Goal: Information Seeking & Learning: Learn about a topic

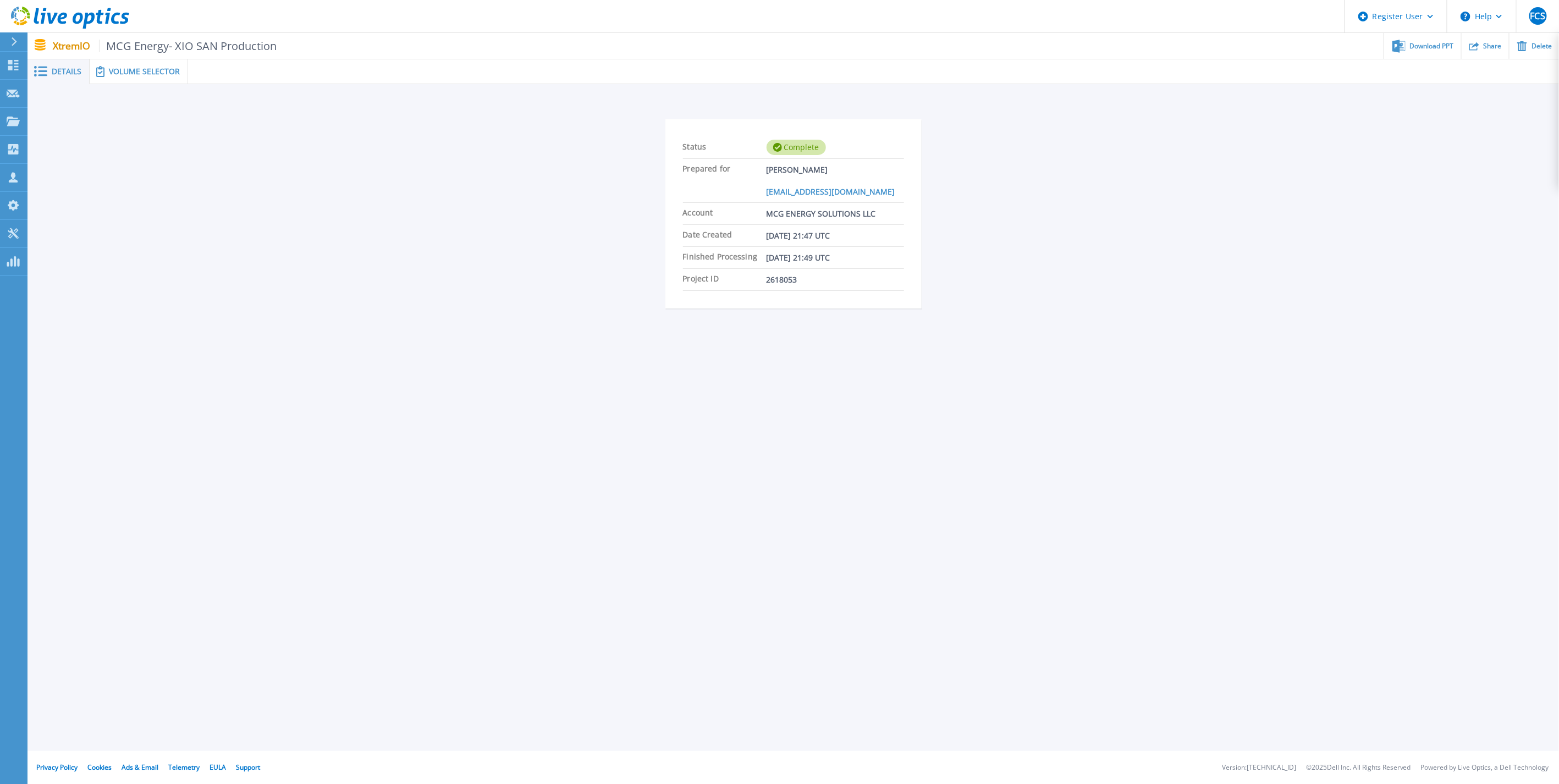
drag, startPoint x: 156, startPoint y: 76, endPoint x: 156, endPoint y: 99, distance: 23.0
click at [156, 76] on div "Volume Selector" at bounding box center [139, 71] width 98 height 24
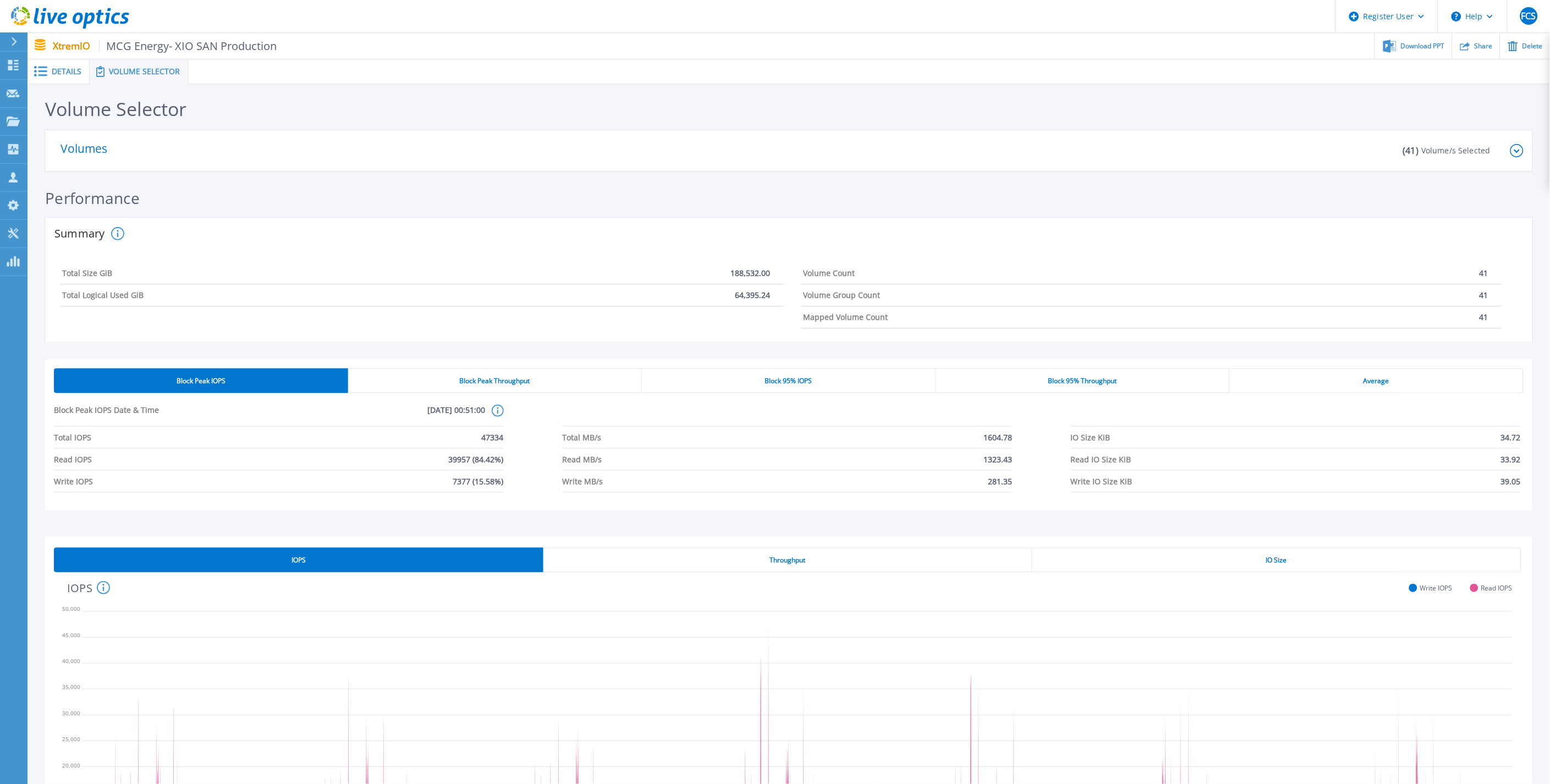
click at [613, 339] on section "Total Size GiB 188,532.00 Total Logical Used GiB 64,395.24 Volume Count 41 Volu…" at bounding box center [781, 295] width 1459 height 93
click at [625, 403] on div "Block Peak IOPS Date & Time [DATE] 00:51:00 This shows the performance stats fo…" at bounding box center [789, 447] width 1469 height 91
click at [544, 162] on div "Volumes" at bounding box center [724, 151] width 1327 height 41
click at [1509, 151] on div "( 41 ) Volume/s Selected" at bounding box center [1451, 151] width 118 height 41
click at [1516, 151] on icon at bounding box center [1517, 151] width 13 height 13
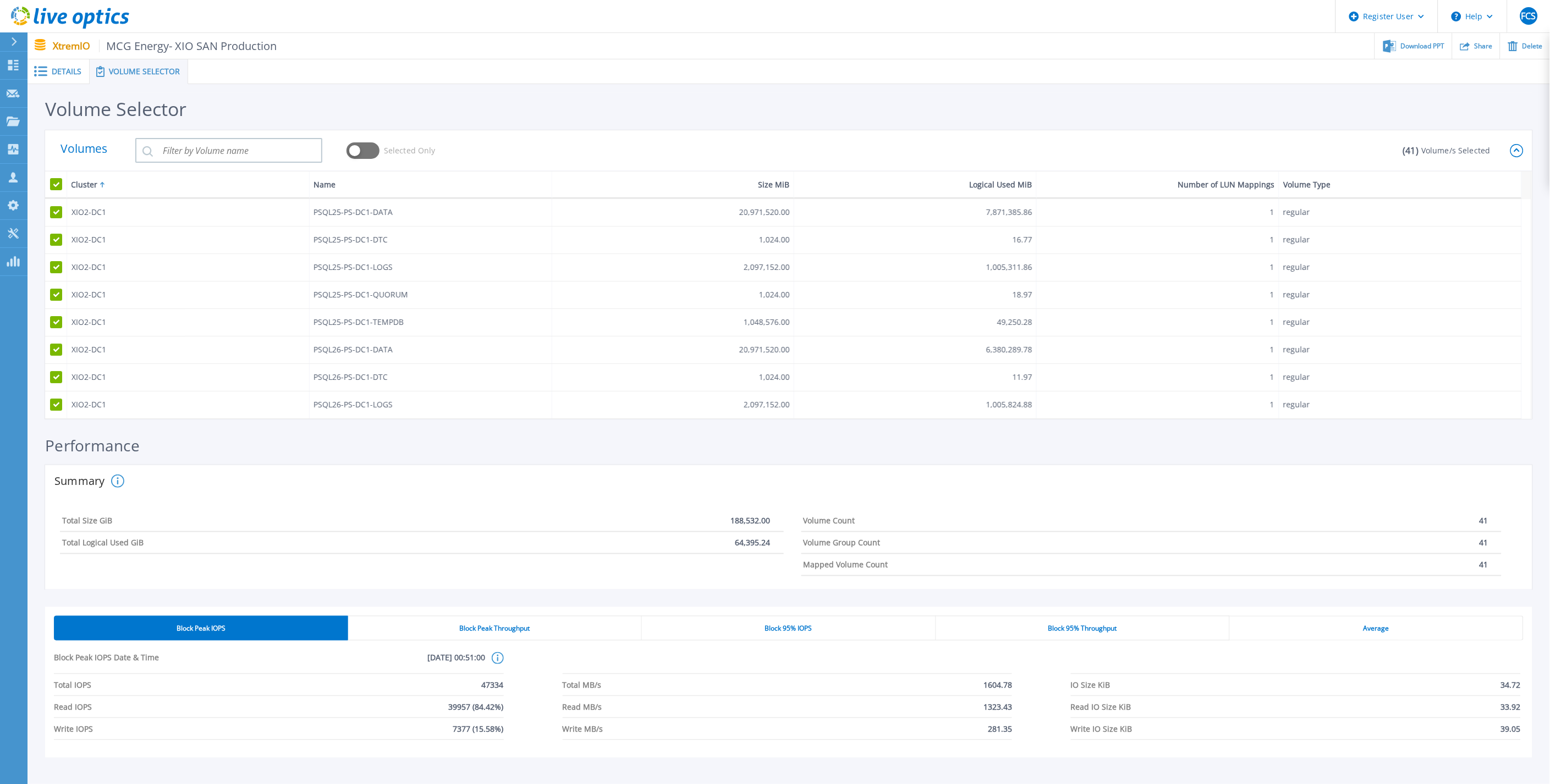
click at [967, 156] on div "Volumes Selected Only" at bounding box center [724, 151] width 1327 height 41
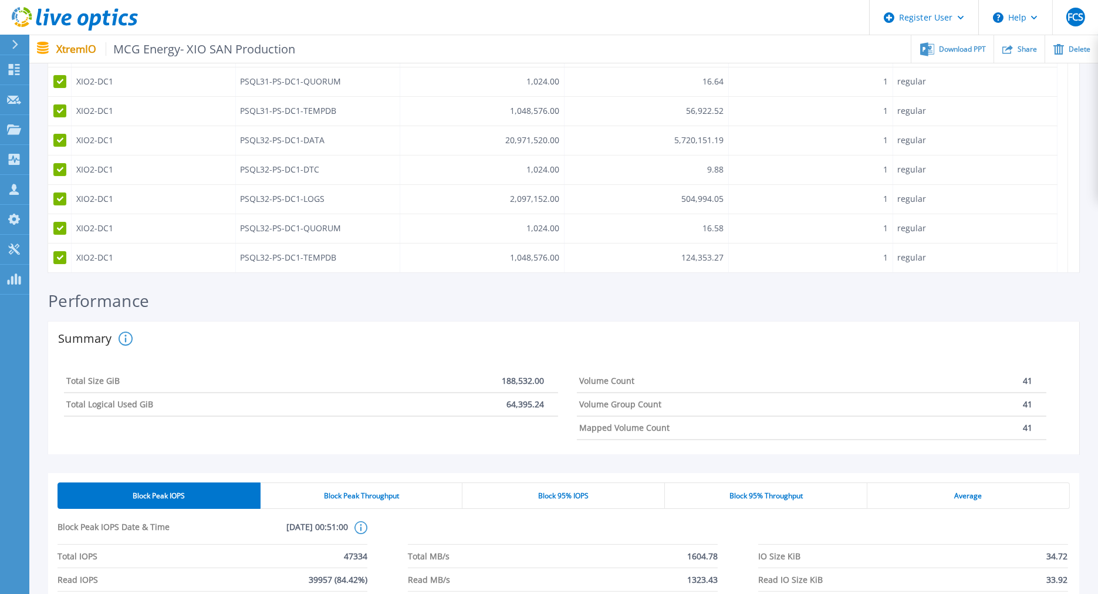
scroll to position [195, 0]
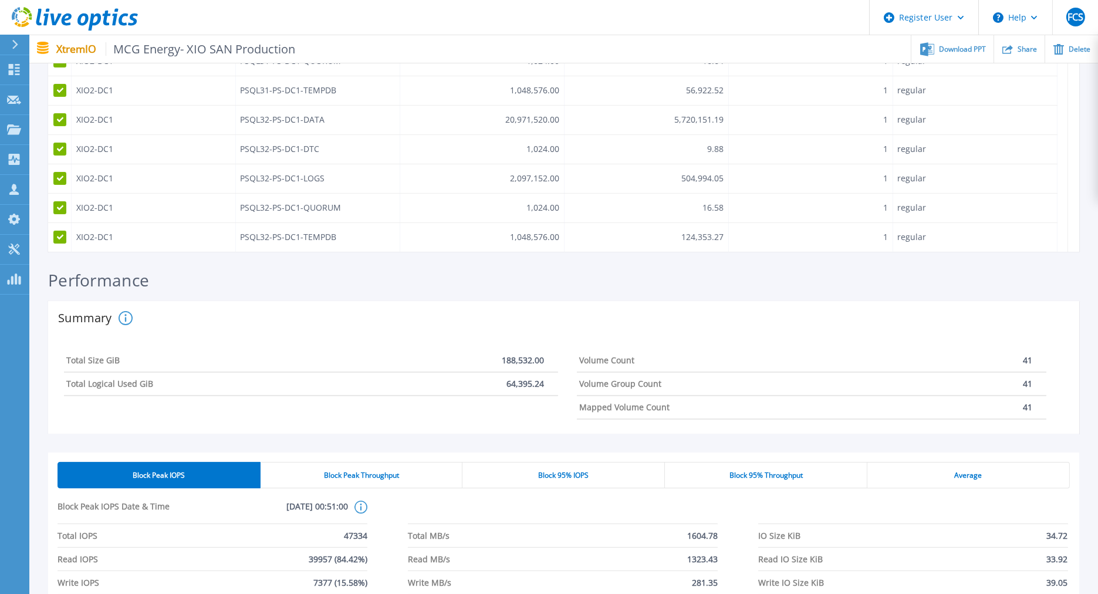
click at [680, 272] on div "Performance" at bounding box center [563, 286] width 1031 height 31
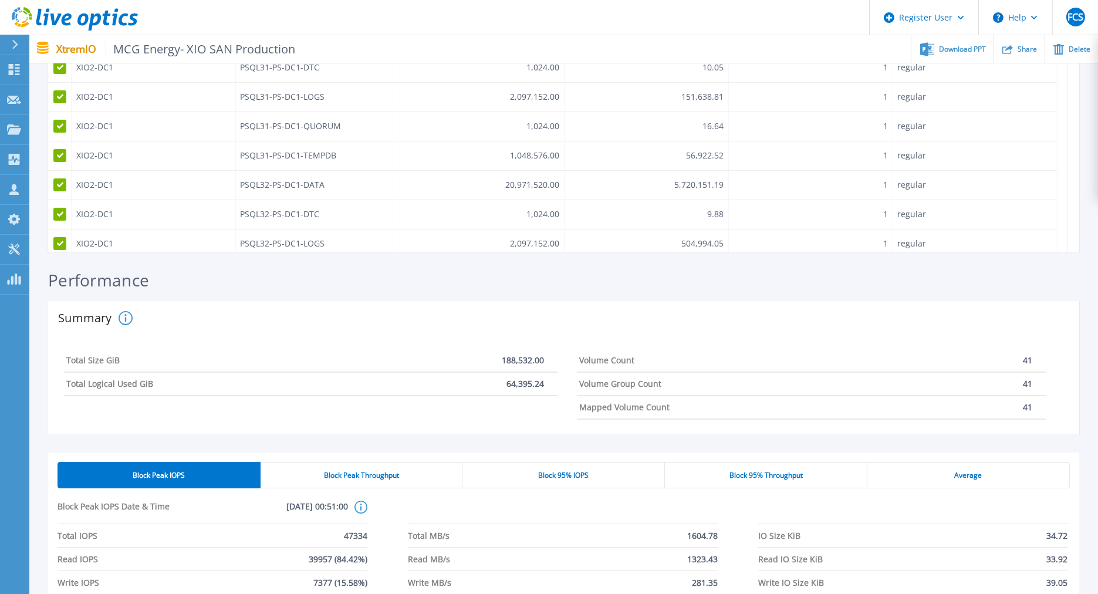
click at [823, 288] on div "Performance" at bounding box center [563, 286] width 1031 height 31
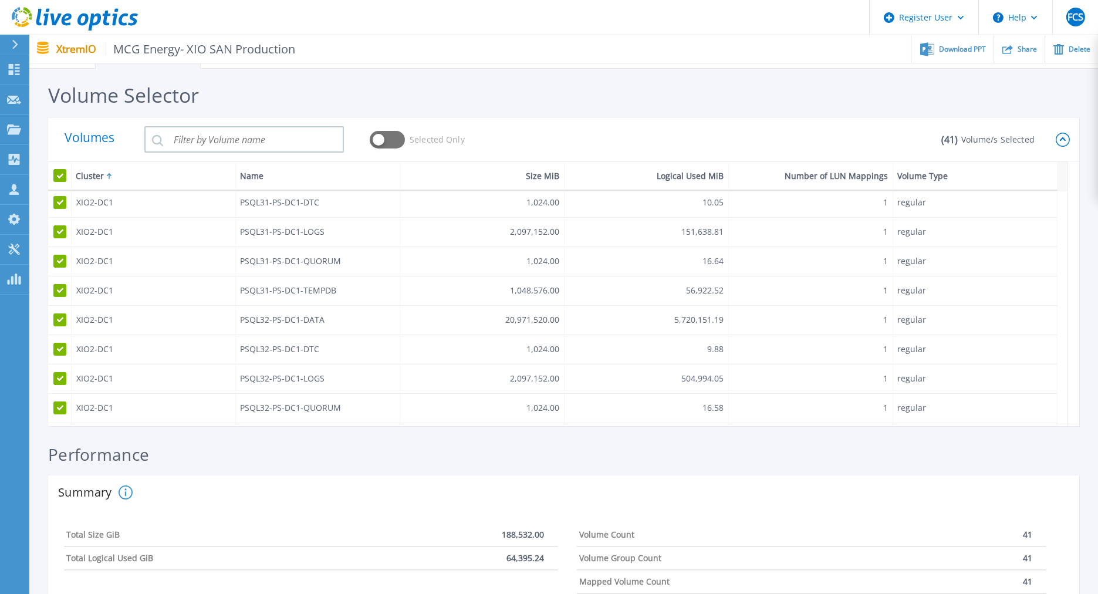
scroll to position [968, 0]
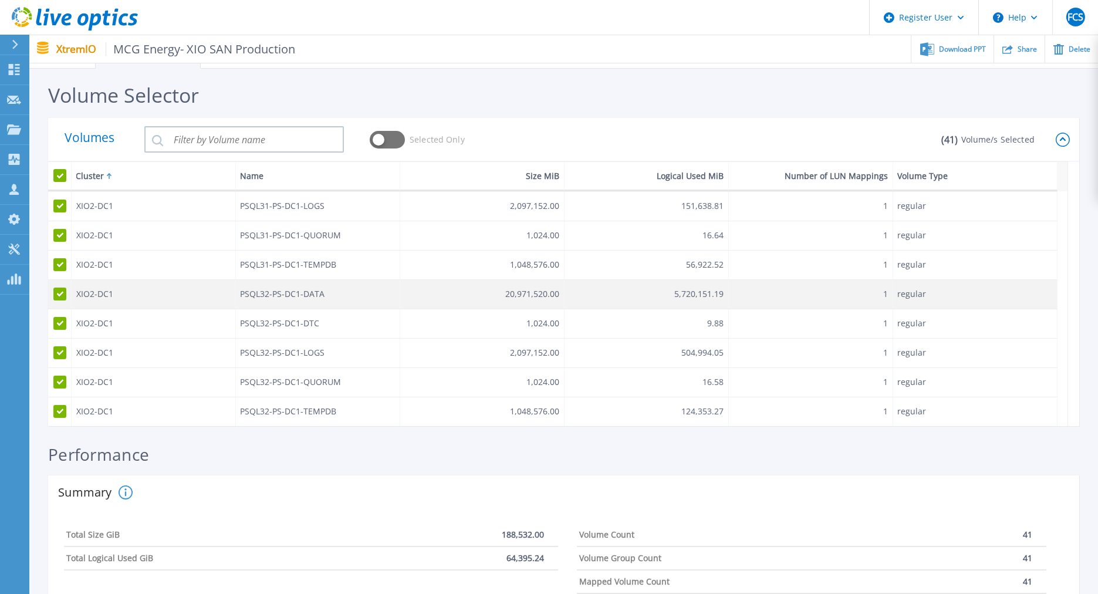
click at [529, 298] on div "20,971,520.00" at bounding box center [532, 294] width 54 height 9
drag, startPoint x: 487, startPoint y: 294, endPoint x: 755, endPoint y: 294, distance: 268.8
click at [755, 294] on div "XIO2-DC1 PSQL32-PS-DC1-DATA 20,971,520.00 5,720,151.19 1 regular" at bounding box center [552, 294] width 1009 height 29
click at [755, 294] on div "1" at bounding box center [811, 294] width 164 height 29
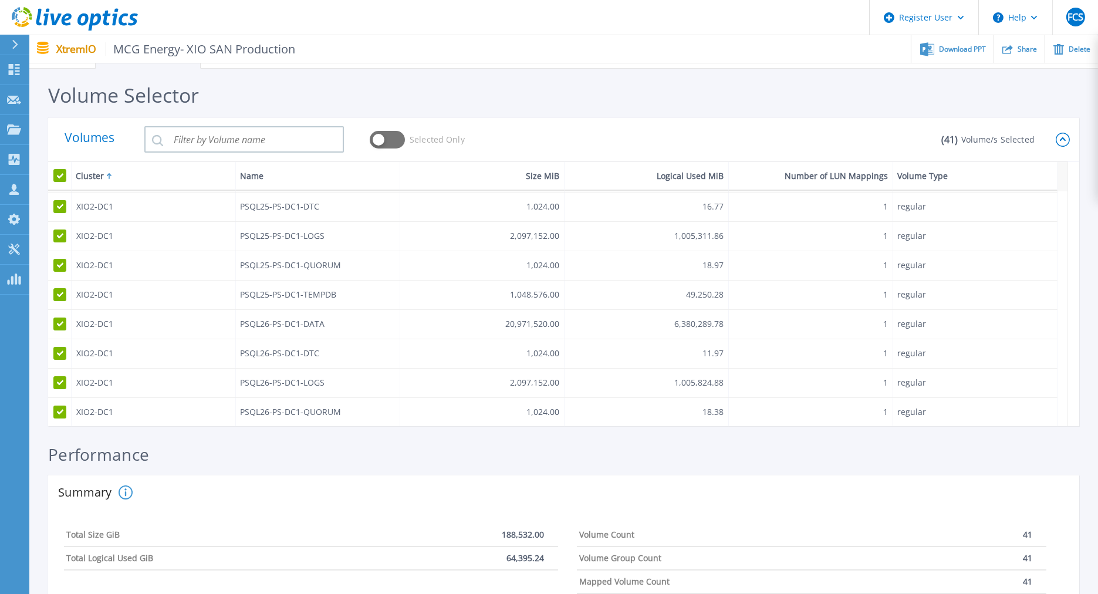
scroll to position [0, 0]
click at [659, 137] on div "Volumes Selected Only" at bounding box center [495, 139] width 860 height 44
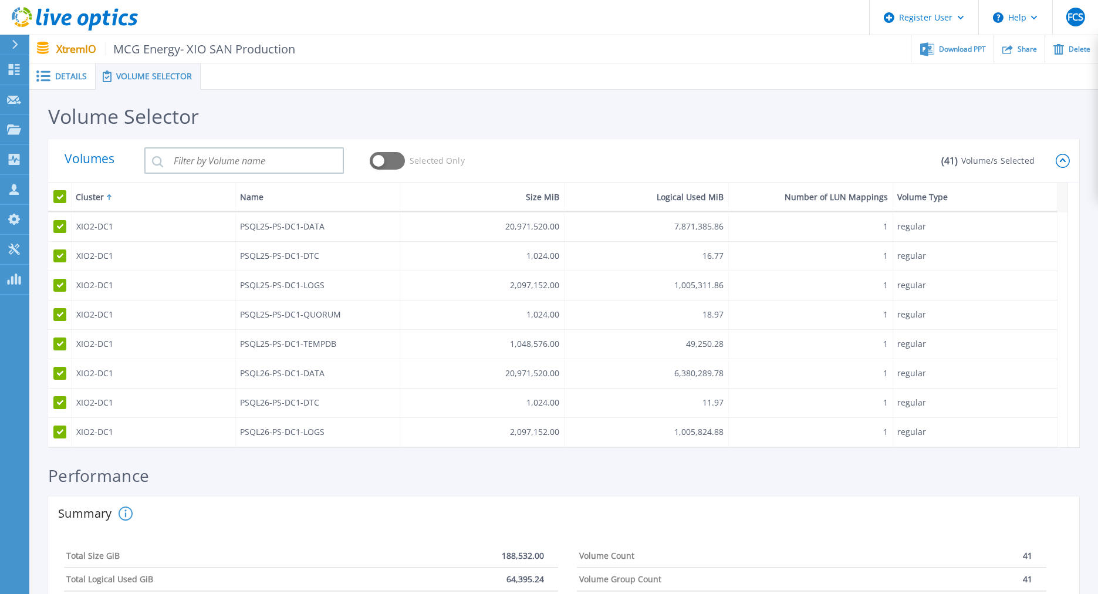
click at [83, 80] on span "Details" at bounding box center [71, 76] width 32 height 8
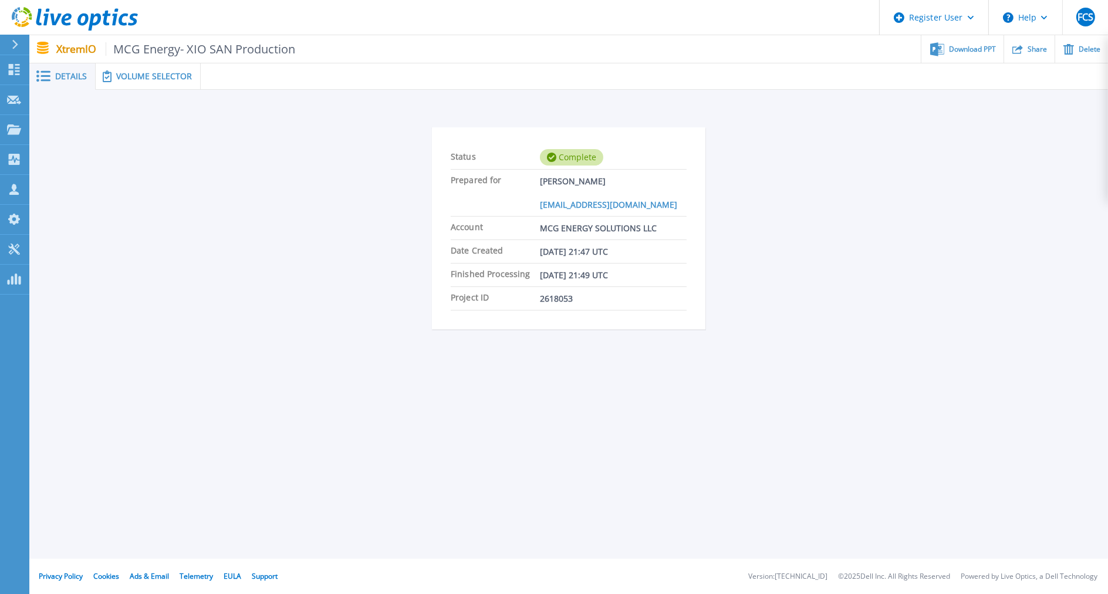
click at [149, 77] on span "Volume Selector" at bounding box center [154, 76] width 76 height 8
